Goal: Find specific page/section

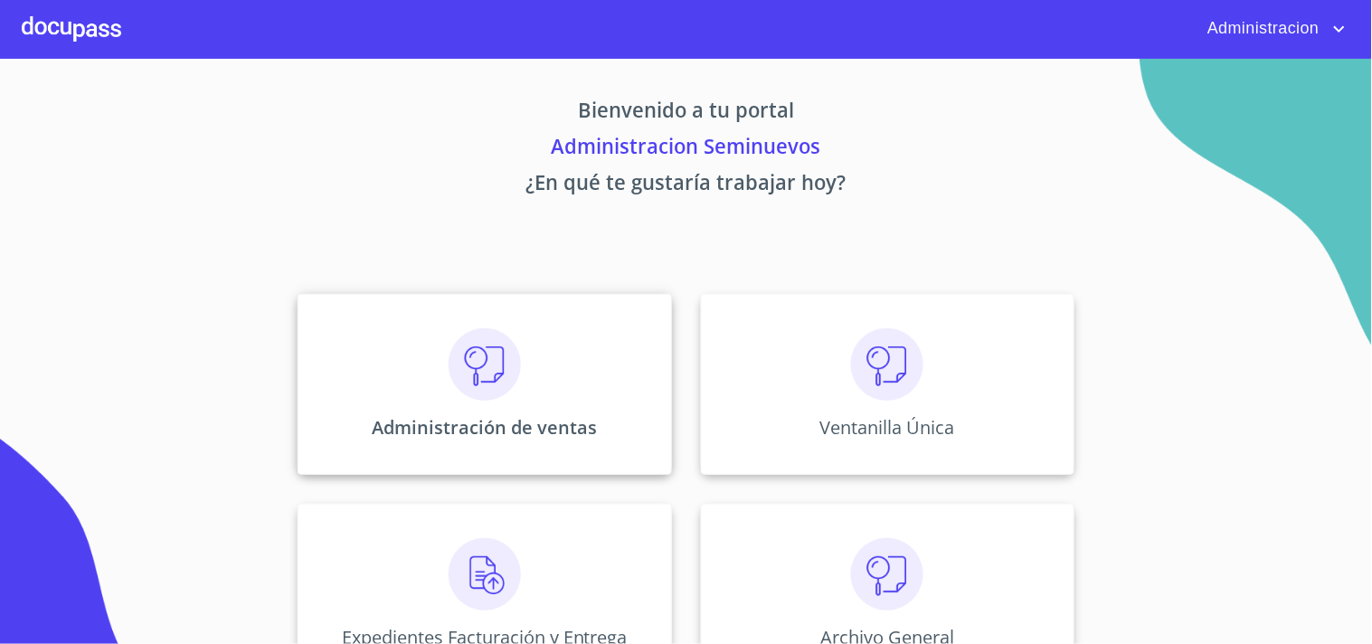
click at [508, 378] on img at bounding box center [485, 364] width 72 height 72
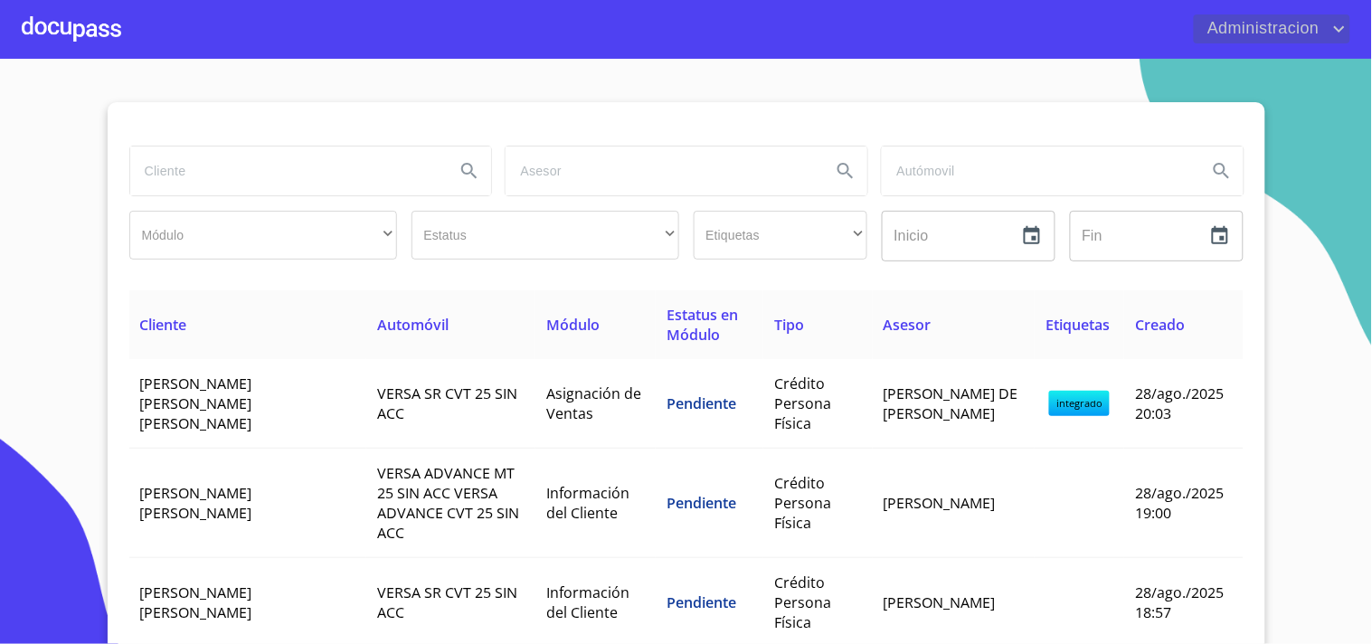
click at [1288, 34] on span "Administracion" at bounding box center [1261, 28] width 135 height 29
click at [1314, 37] on li "Salir" at bounding box center [1322, 38] width 59 height 33
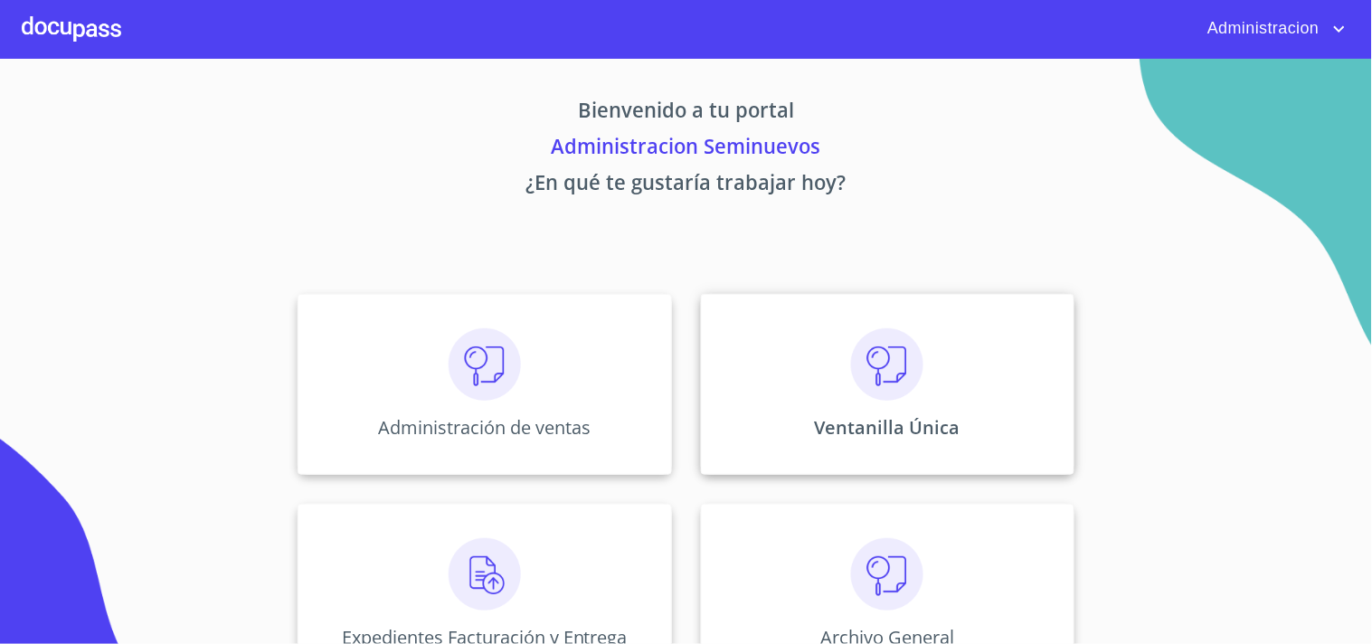
click at [856, 356] on img at bounding box center [887, 364] width 72 height 72
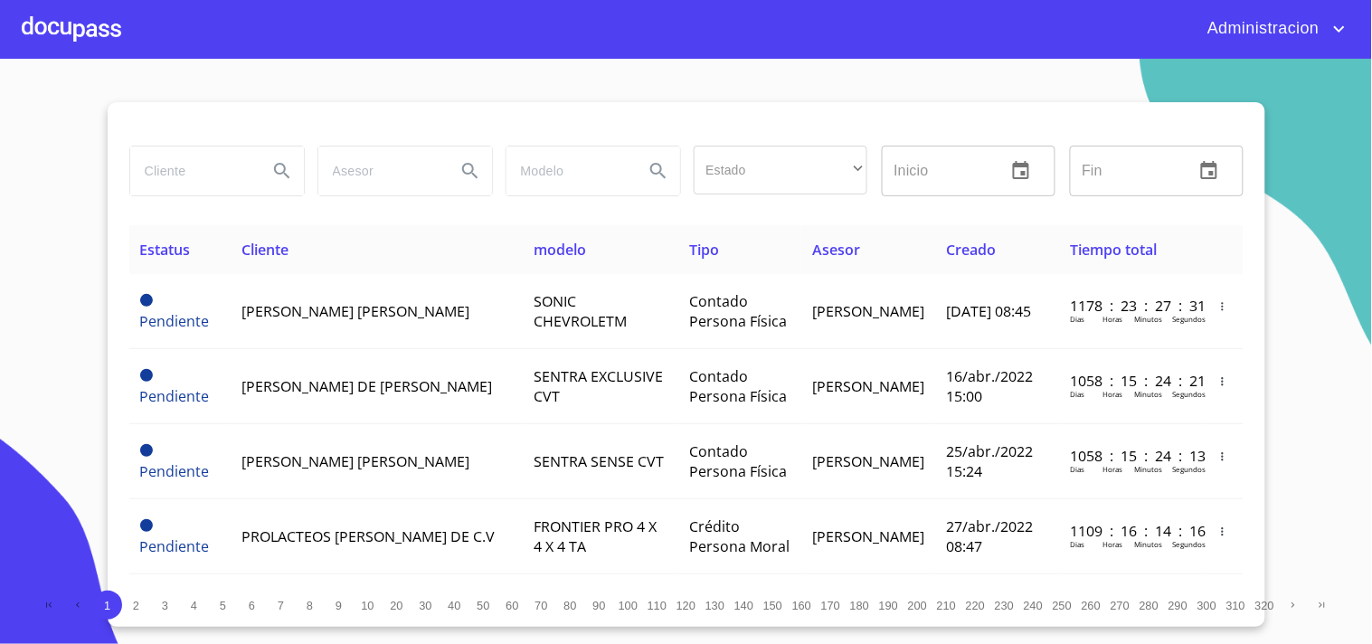
click at [185, 166] on input "search" at bounding box center [191, 171] width 123 height 49
type input "[PERSON_NAME]"
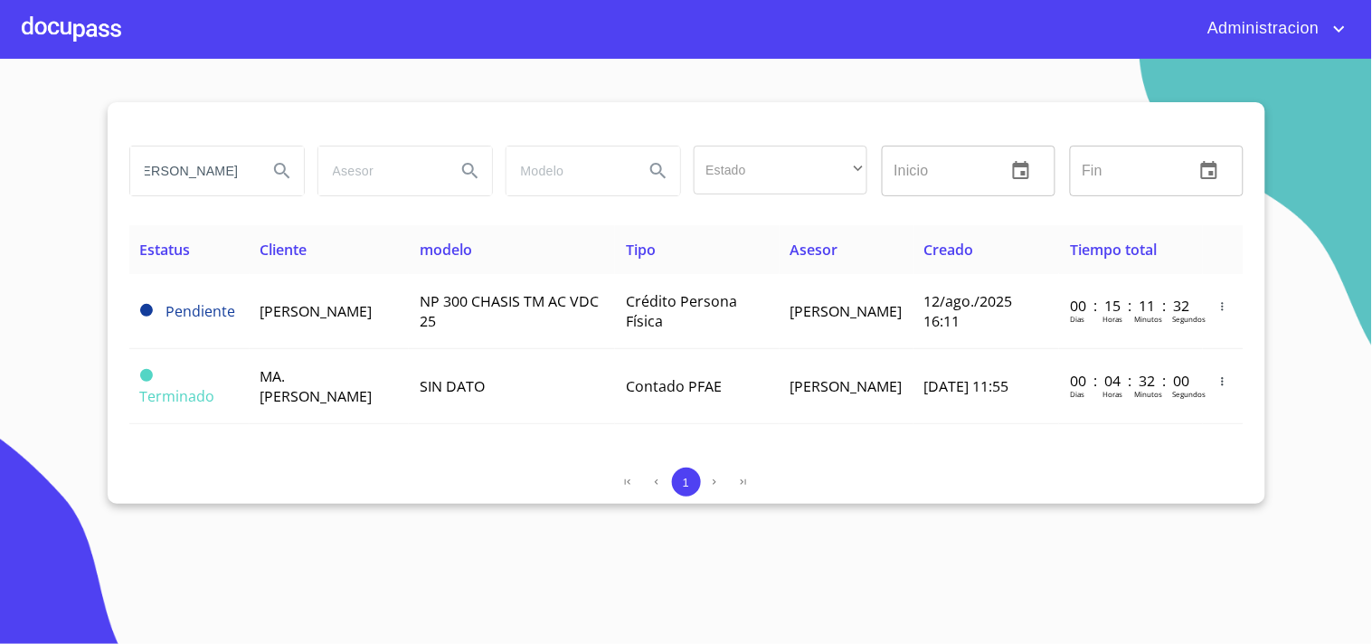
scroll to position [0, 0]
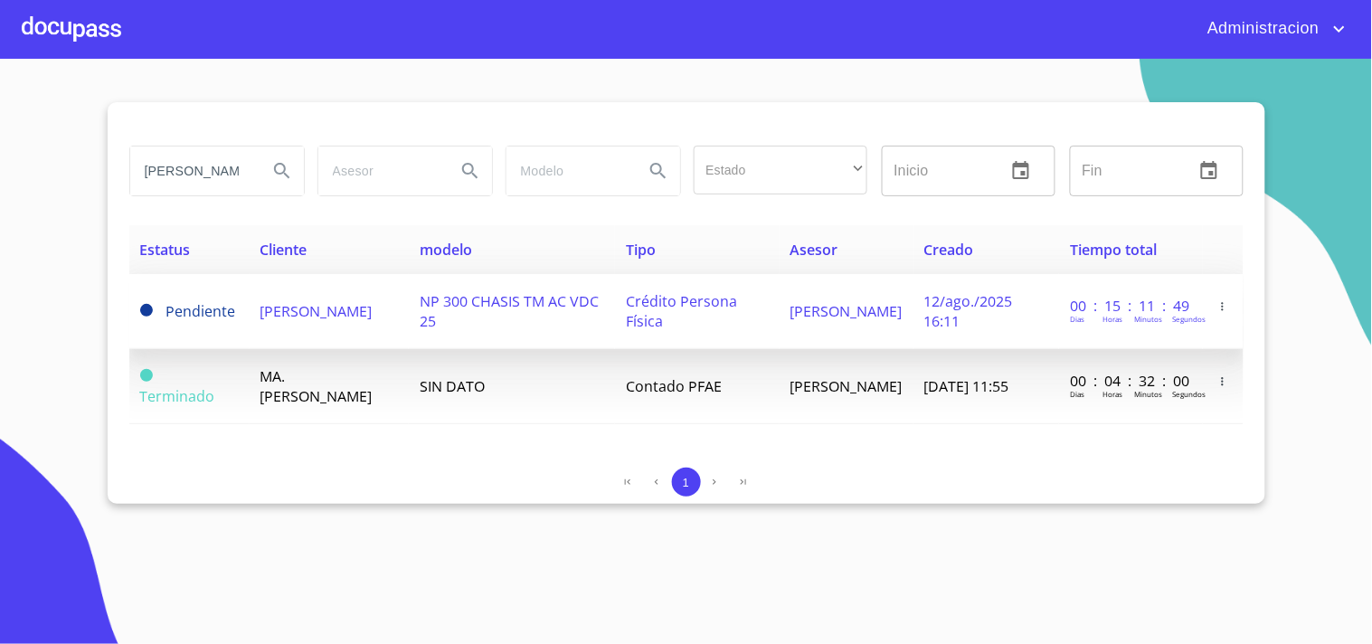
click at [691, 303] on span "Crédito Persona Física" at bounding box center [681, 311] width 111 height 40
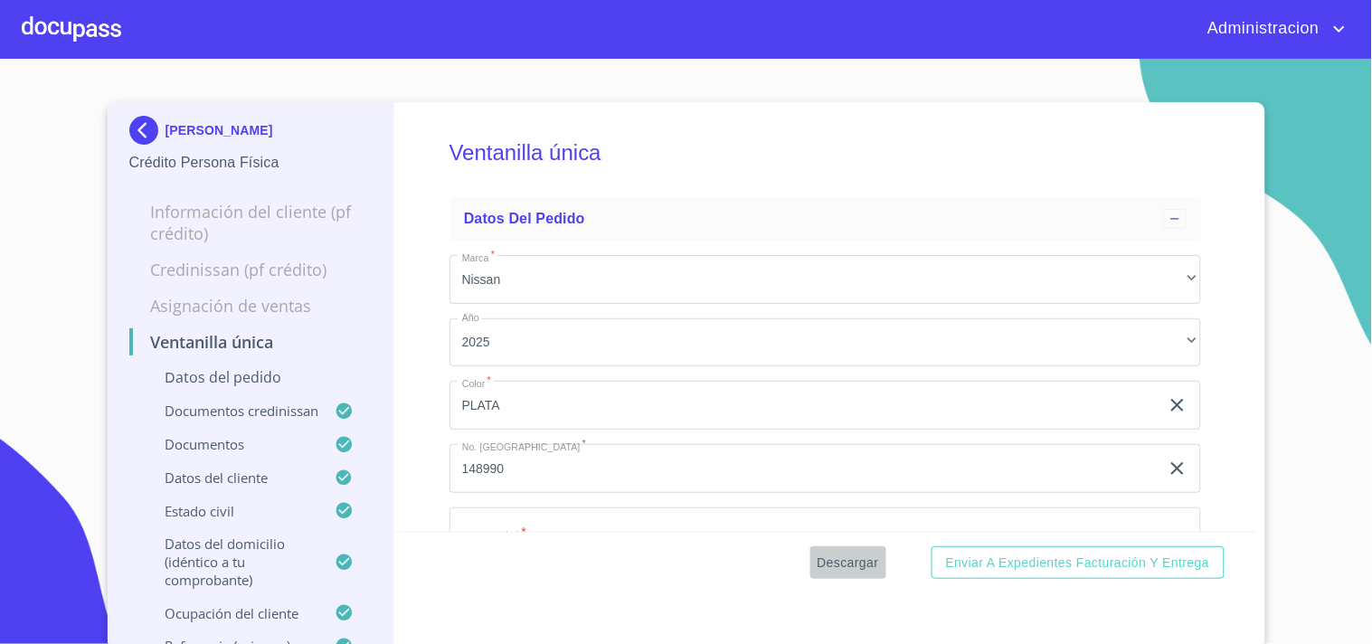
click at [834, 566] on span "Descargar" at bounding box center [849, 563] width 62 height 23
click at [186, 123] on p "[PERSON_NAME]" at bounding box center [220, 130] width 108 height 14
